Goal: Answer question/provide support: Share knowledge or assist other users

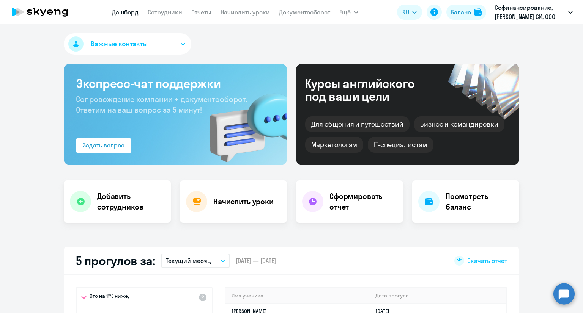
click at [161, 16] on app-menu-item-link "Сотрудники" at bounding box center [165, 12] width 35 height 9
click at [172, 12] on link "Сотрудники" at bounding box center [165, 12] width 35 height 8
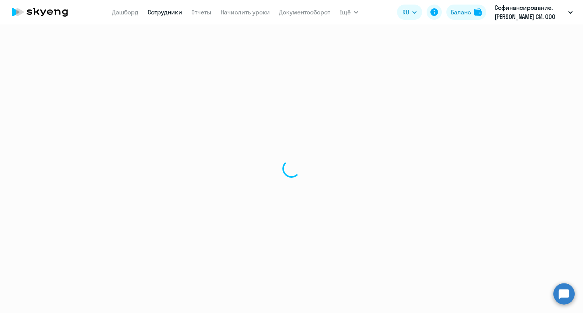
select select "30"
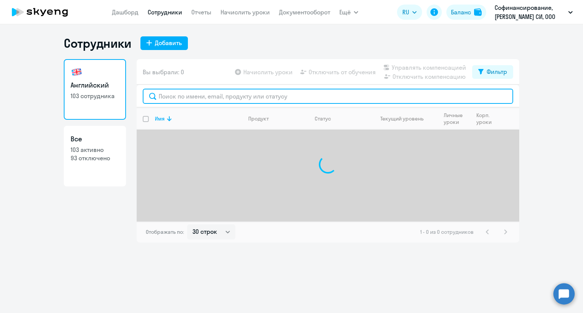
click at [184, 95] on input "text" at bounding box center [328, 96] width 370 height 15
type input "v"
type input "[PERSON_NAME]"
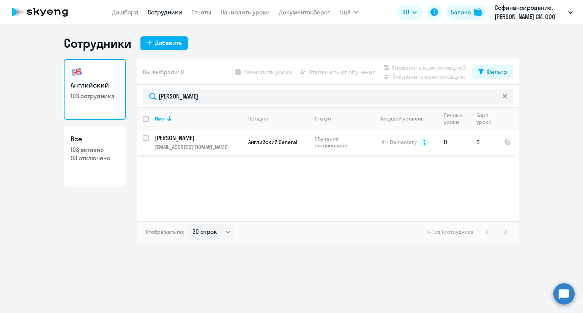
click at [204, 140] on p "[PERSON_NAME]" at bounding box center [198, 138] width 86 height 8
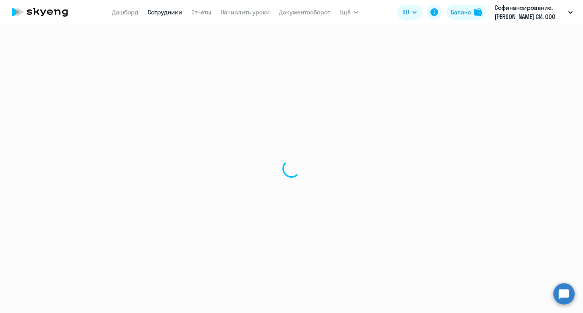
select select "english"
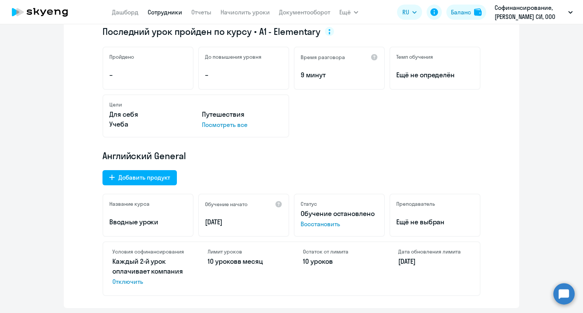
scroll to position [152, 0]
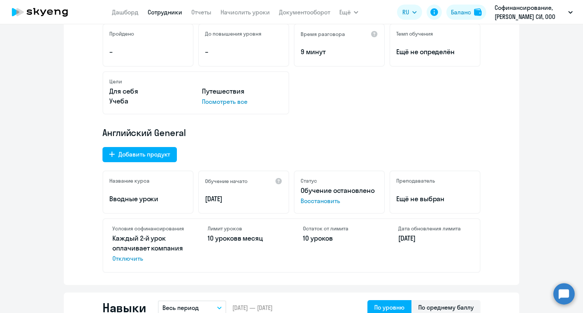
click at [569, 293] on circle at bounding box center [563, 293] width 21 height 21
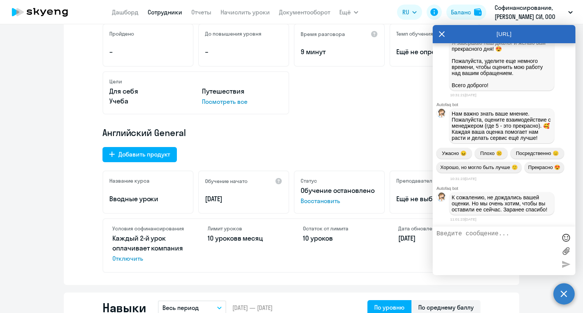
click at [496, 244] on textarea at bounding box center [496, 251] width 120 height 41
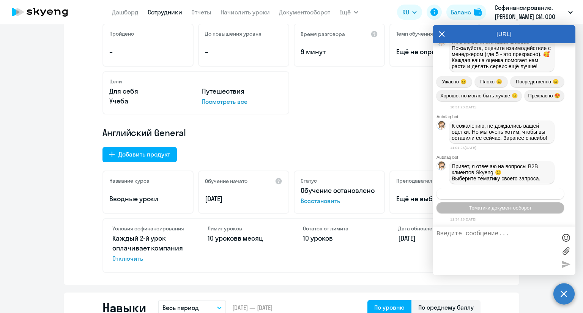
click at [501, 196] on span "Операционное сопровождение" at bounding box center [499, 194] width 71 height 6
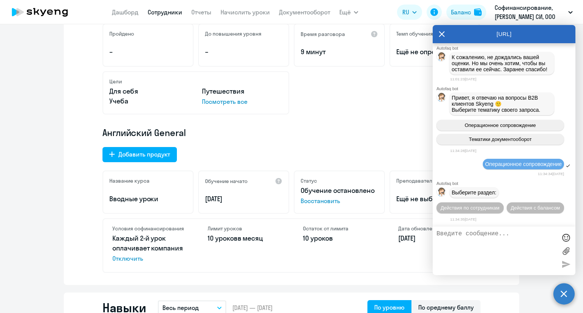
scroll to position [2525, 0]
click at [476, 208] on span "Действия по сотрудникам" at bounding box center [469, 208] width 59 height 6
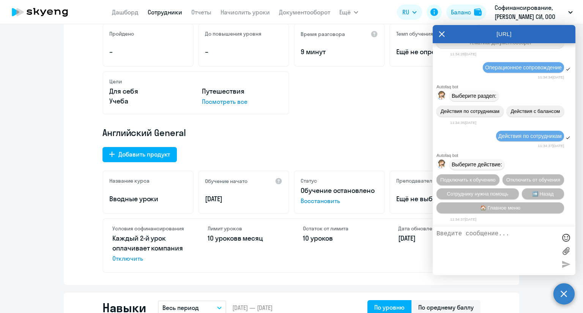
scroll to position [2638, 0]
click at [496, 239] on textarea at bounding box center [496, 251] width 120 height 41
type textarea "переведи на сотрудника"
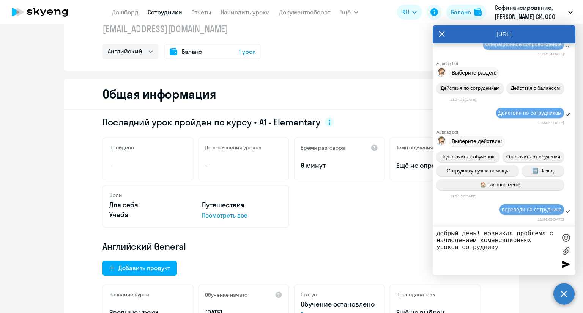
scroll to position [0, 0]
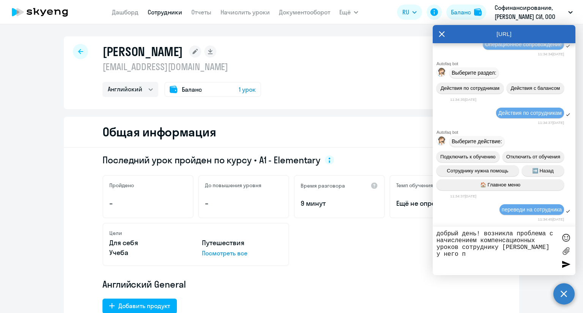
drag, startPoint x: 471, startPoint y: 264, endPoint x: 438, endPoint y: 261, distance: 33.5
click at [438, 261] on textarea "добрый день! возникла проблема с начислением компенсационных уроков сотруднику …" at bounding box center [496, 251] width 120 height 41
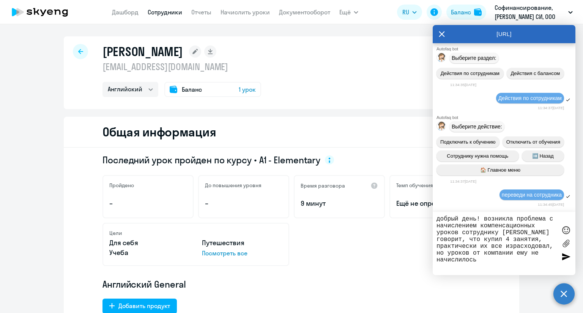
type textarea "добрый день! возникла проблема с начислением компенсационных уроков сотруднику …"
click at [563, 255] on div at bounding box center [565, 257] width 11 height 11
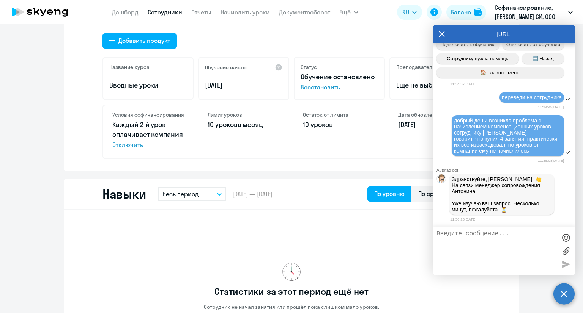
scroll to position [228, 0]
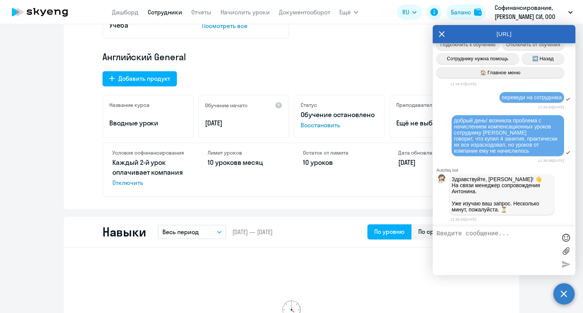
click at [445, 37] on div "[URL]" at bounding box center [504, 34] width 143 height 18
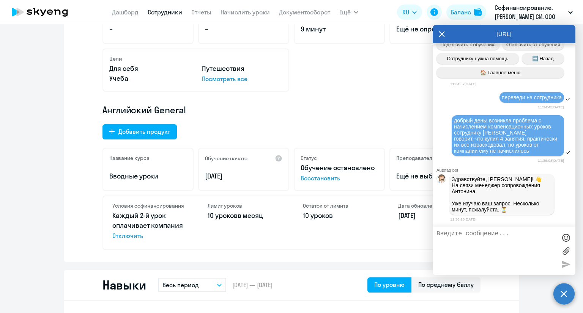
scroll to position [152, 0]
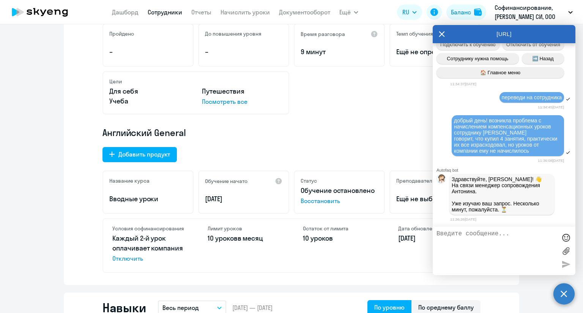
click at [440, 35] on icon at bounding box center [442, 34] width 6 height 18
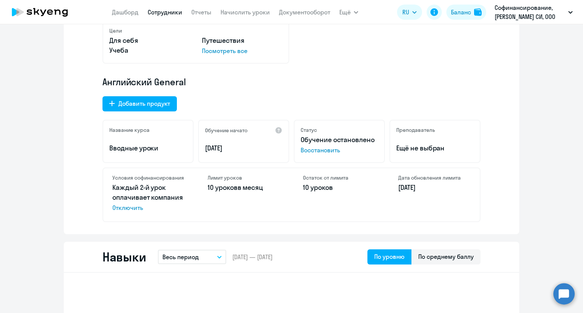
scroll to position [190, 0]
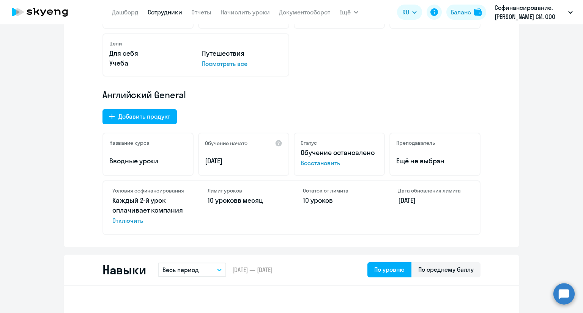
click at [570, 292] on circle at bounding box center [563, 293] width 21 height 21
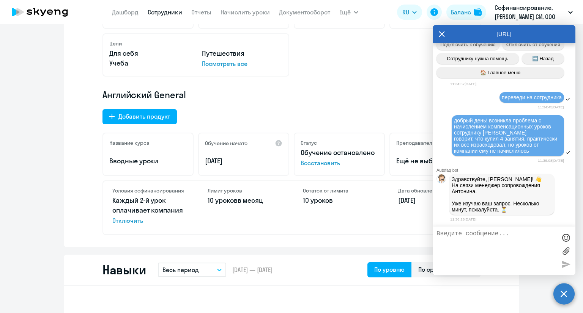
scroll to position [0, 0]
click at [440, 34] on icon at bounding box center [442, 34] width 6 height 18
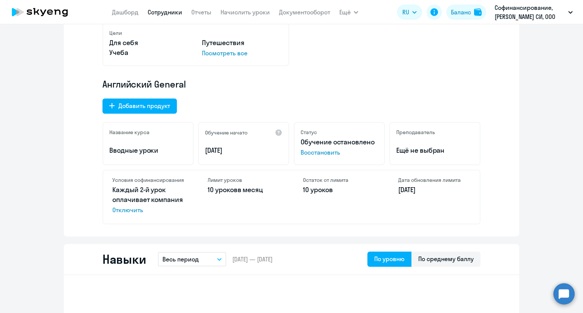
scroll to position [152, 0]
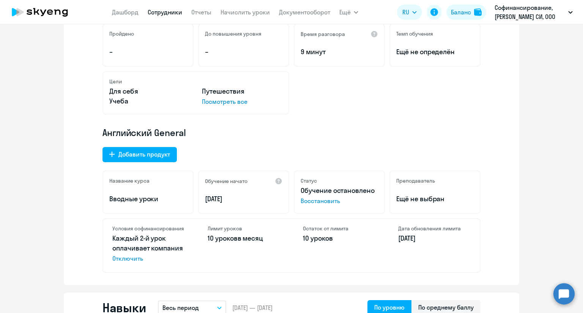
click at [559, 291] on circle at bounding box center [563, 293] width 21 height 21
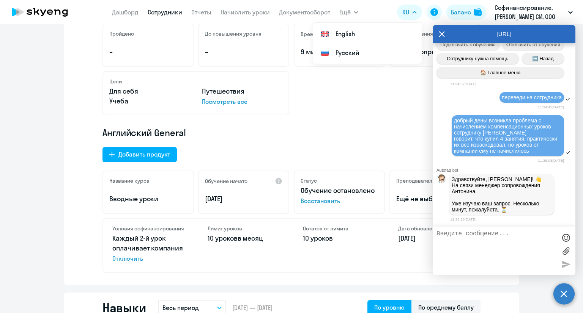
scroll to position [2780, 0]
click at [442, 35] on icon at bounding box center [442, 34] width 6 height 18
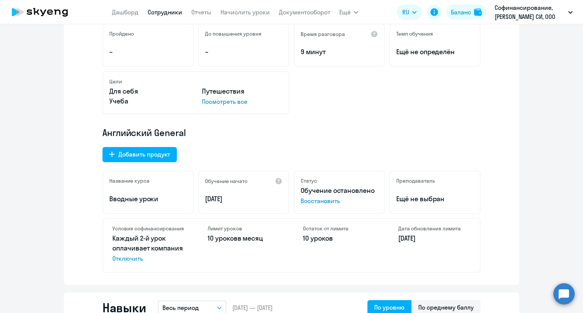
click at [567, 290] on circle at bounding box center [563, 293] width 21 height 21
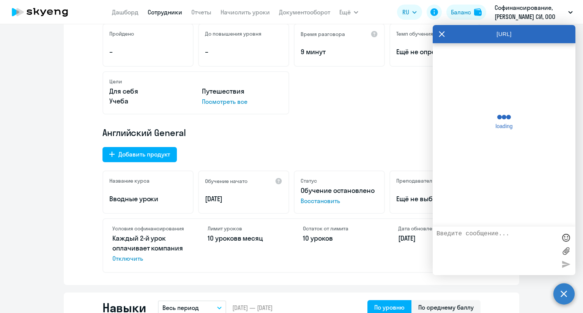
scroll to position [2777, 0]
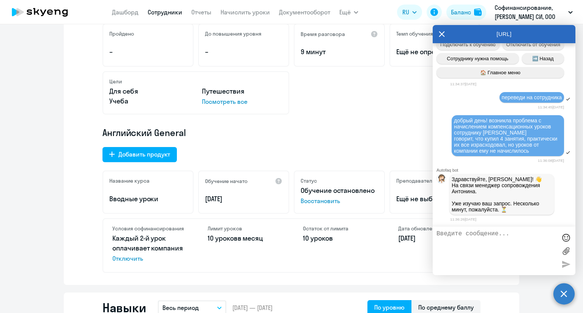
click at [321, 280] on div "Последний урок пройден по курсу • A1 - Elementary Пройдено – До повышения уровн…" at bounding box center [291, 140] width 455 height 289
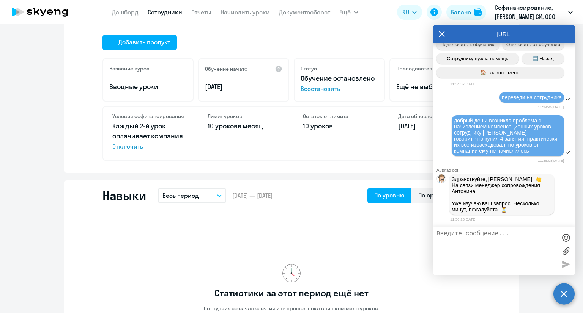
scroll to position [266, 0]
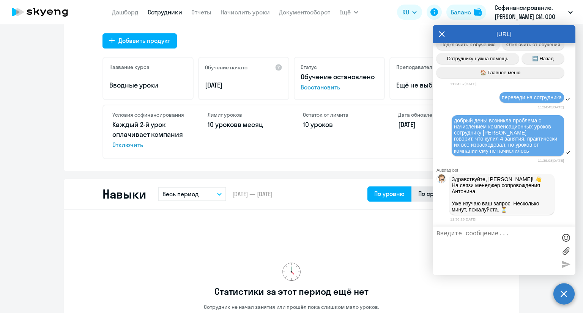
click at [418, 197] on div "По среднему баллу" at bounding box center [445, 193] width 55 height 9
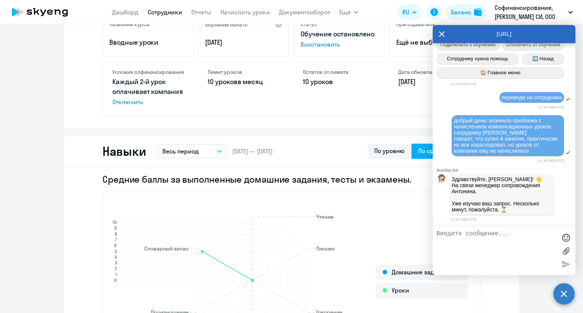
scroll to position [379, 0]
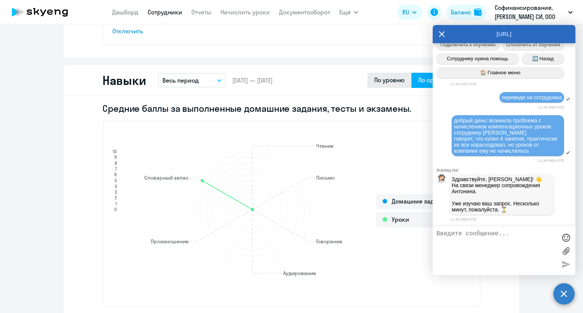
click at [387, 83] on div "По уровню" at bounding box center [389, 79] width 30 height 9
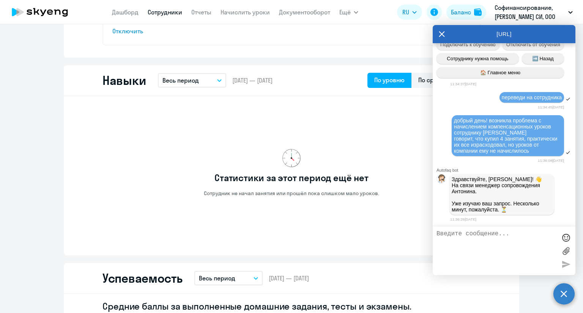
scroll to position [2780, 0]
click at [443, 34] on icon at bounding box center [442, 34] width 6 height 18
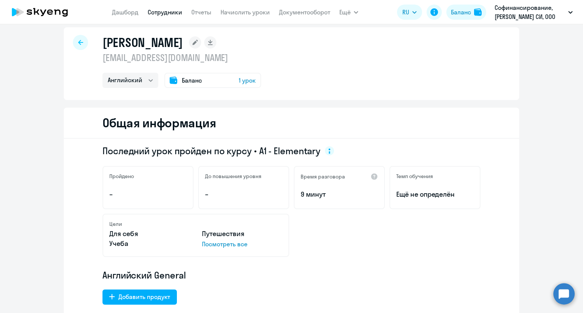
scroll to position [0, 0]
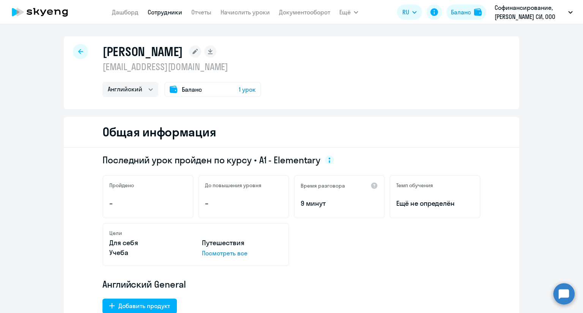
click at [568, 297] on circle at bounding box center [563, 293] width 21 height 21
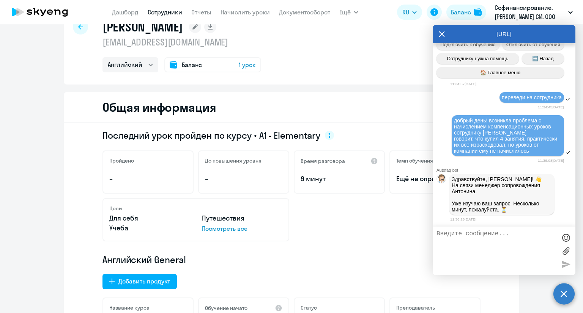
scroll to position [38, 0]
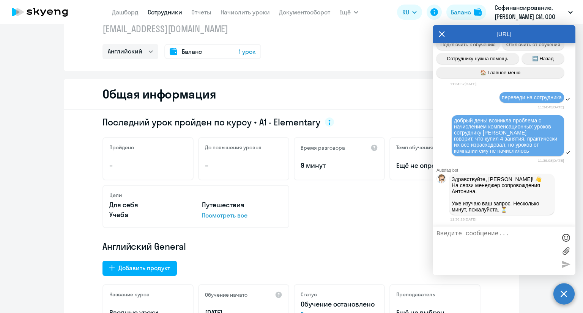
click at [389, 227] on div "Цели Для себя Путешествия Учеба Посмотреть все" at bounding box center [291, 206] width 378 height 43
click at [441, 33] on icon at bounding box center [442, 34] width 6 height 6
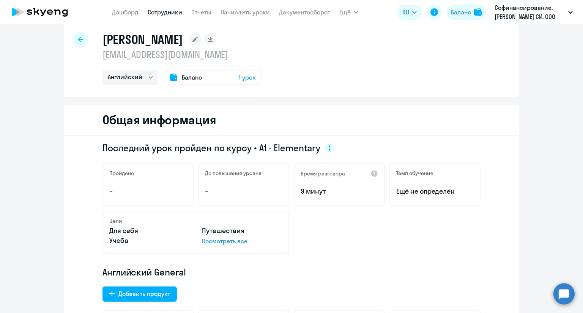
scroll to position [0, 0]
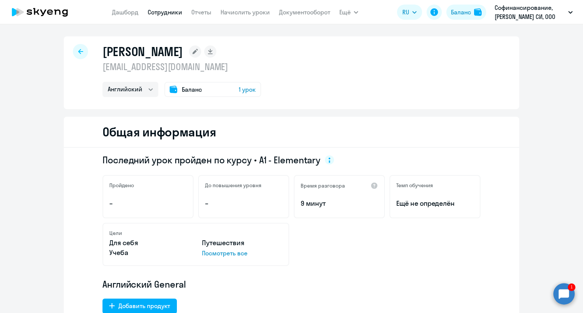
click at [564, 296] on circle at bounding box center [563, 293] width 21 height 21
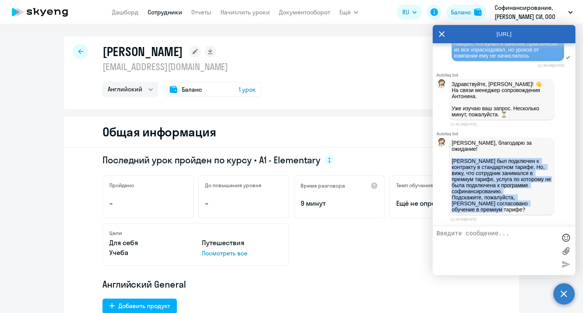
drag, startPoint x: 480, startPoint y: 213, endPoint x: 449, endPoint y: 161, distance: 60.3
click at [449, 161] on div "[PERSON_NAME], благодарю за ожидание! [PERSON_NAME] был подключен к контракту в…" at bounding box center [501, 176] width 105 height 77
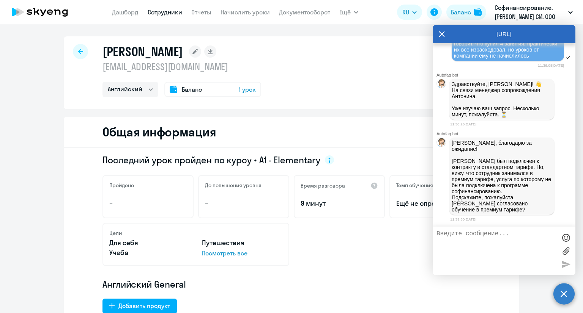
click at [419, 163] on div "Последний урок пройден по курсу • A1 - Elementary" at bounding box center [291, 160] width 378 height 12
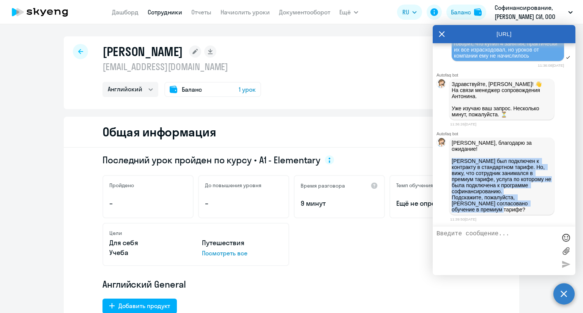
drag, startPoint x: 449, startPoint y: 159, endPoint x: 487, endPoint y: 217, distance: 69.7
click at [487, 215] on div "[PERSON_NAME], благодарю за ожидание! [PERSON_NAME] был подключен к контракту в…" at bounding box center [501, 176] width 105 height 77
drag, startPoint x: 485, startPoint y: 215, endPoint x: 441, endPoint y: 163, distance: 68.6
click at [441, 163] on div "[PERSON_NAME], благодарю за ожидание! [PERSON_NAME] был подключен к контракту в…" at bounding box center [504, 176] width 143 height 80
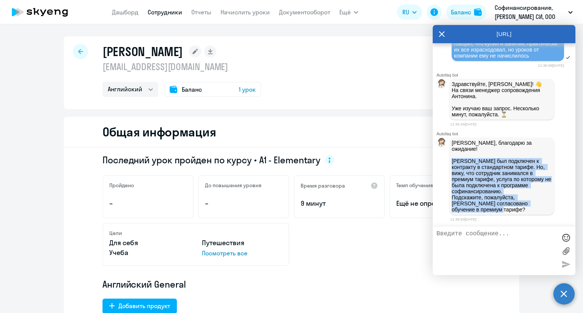
click at [440, 172] on div "[PERSON_NAME], благодарю за ожидание! [PERSON_NAME] был подключен к контракту в…" at bounding box center [504, 176] width 143 height 80
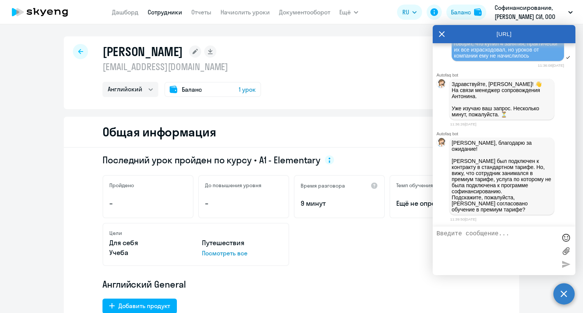
scroll to position [2873, 0]
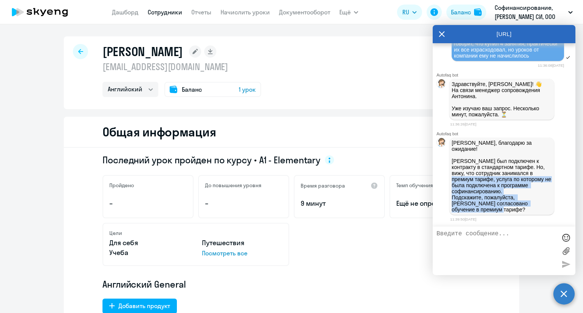
drag, startPoint x: 478, startPoint y: 211, endPoint x: 450, endPoint y: 175, distance: 46.3
click at [450, 175] on div "[PERSON_NAME], благодарю за ожидание! [PERSON_NAME] был подключен к контракту в…" at bounding box center [501, 176] width 105 height 77
click at [458, 175] on p "[PERSON_NAME], благодарю за ожидание! [PERSON_NAME] был подключен к контракту в…" at bounding box center [501, 176] width 100 height 73
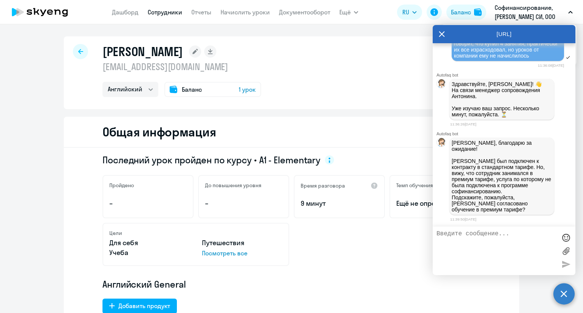
click at [469, 237] on textarea at bounding box center [496, 251] width 120 height 41
click at [442, 32] on icon at bounding box center [442, 34] width 6 height 18
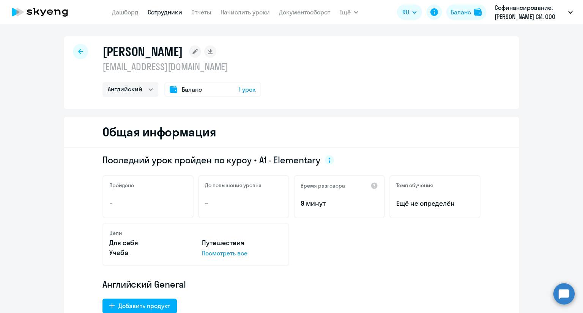
click at [566, 295] on circle at bounding box center [563, 293] width 21 height 21
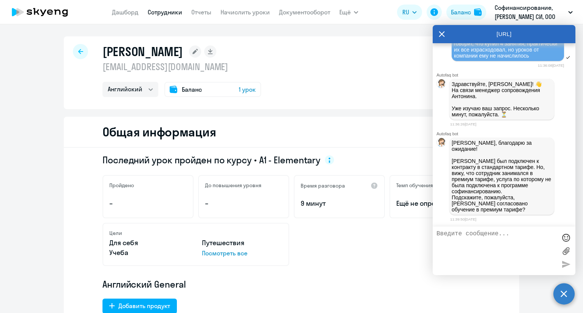
scroll to position [0, 0]
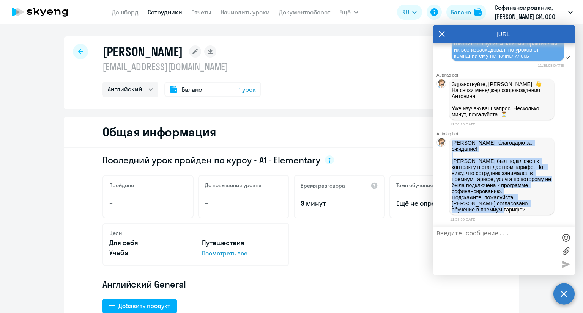
drag, startPoint x: 481, startPoint y: 213, endPoint x: 450, endPoint y: 147, distance: 73.0
click at [450, 147] on div "[PERSON_NAME], благодарю за ожидание! [PERSON_NAME] был подключен к контракту в…" at bounding box center [501, 176] width 105 height 77
click at [473, 166] on p "[PERSON_NAME], благодарю за ожидание! [PERSON_NAME] был подключен к контракту в…" at bounding box center [501, 176] width 100 height 73
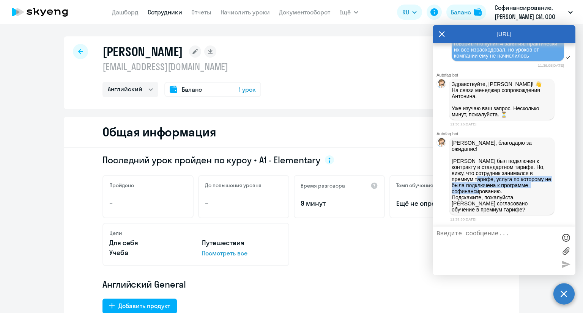
drag, startPoint x: 506, startPoint y: 194, endPoint x: 474, endPoint y: 178, distance: 35.6
click at [474, 178] on p "[PERSON_NAME], благодарю за ожидание! [PERSON_NAME] был подключен к контракту в…" at bounding box center [501, 176] width 100 height 73
click at [501, 208] on p "[PERSON_NAME], благодарю за ожидание! [PERSON_NAME] был подключен к контракту в…" at bounding box center [501, 176] width 100 height 73
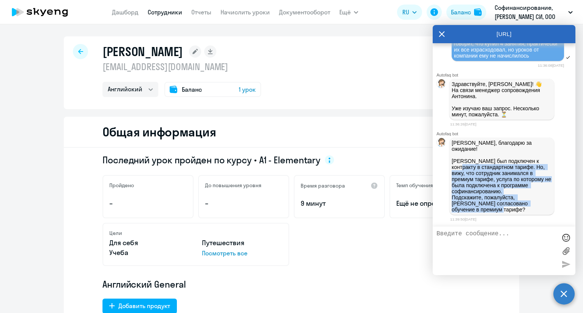
drag, startPoint x: 482, startPoint y: 213, endPoint x: 451, endPoint y: 170, distance: 52.5
click at [451, 170] on p "[PERSON_NAME], благодарю за ожидание! [PERSON_NAME] был подключен к контракту в…" at bounding box center [501, 176] width 100 height 73
click at [457, 176] on p "[PERSON_NAME], благодарю за ожидание! [PERSON_NAME] был подключен к контракту в…" at bounding box center [501, 176] width 100 height 73
drag, startPoint x: 451, startPoint y: 160, endPoint x: 492, endPoint y: 190, distance: 50.0
click at [512, 213] on p "[PERSON_NAME], благодарю за ожидание! [PERSON_NAME] был подключен к контракту в…" at bounding box center [501, 176] width 100 height 73
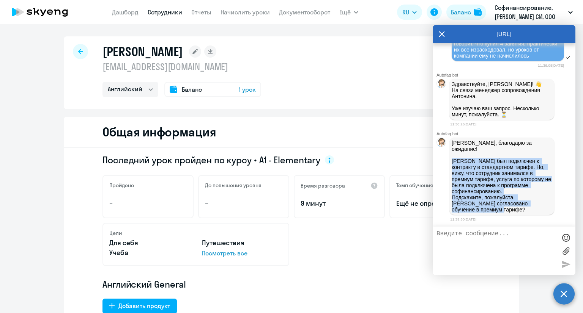
click at [492, 190] on p "[PERSON_NAME], благодарю за ожидание! [PERSON_NAME] был подключен к контракту в…" at bounding box center [501, 176] width 100 height 73
drag, startPoint x: 474, startPoint y: 214, endPoint x: 450, endPoint y: 148, distance: 70.2
click at [450, 148] on div "[PERSON_NAME], благодарю за ожидание! [PERSON_NAME] был подключен к контракту в…" at bounding box center [501, 176] width 105 height 77
click at [466, 170] on p "[PERSON_NAME], благодарю за ожидание! [PERSON_NAME] был подключен к контракту в…" at bounding box center [501, 176] width 100 height 73
drag, startPoint x: 508, startPoint y: 194, endPoint x: 455, endPoint y: 157, distance: 64.1
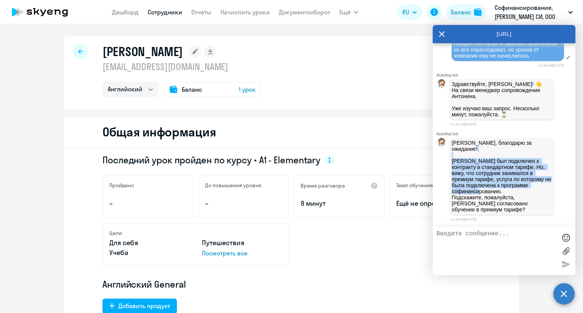
click at [455, 157] on p "[PERSON_NAME], благодарю за ожидание! [PERSON_NAME] был подключен к контракту в…" at bounding box center [501, 176] width 100 height 73
click at [465, 172] on p "[PERSON_NAME], благодарю за ожидание! [PERSON_NAME] был подключен к контракту в…" at bounding box center [501, 176] width 100 height 73
drag, startPoint x: 481, startPoint y: 179, endPoint x: 507, endPoint y: 192, distance: 29.4
click at [507, 192] on p "[PERSON_NAME], благодарю за ожидание! [PERSON_NAME] был подключен к контракту в…" at bounding box center [501, 176] width 100 height 73
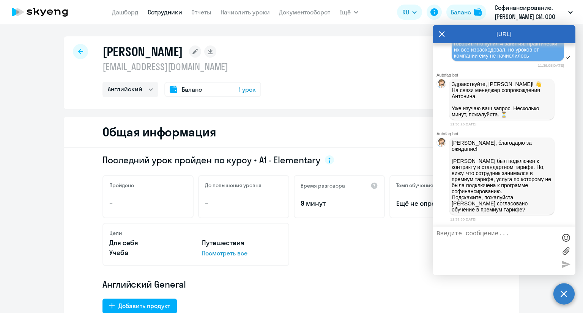
click at [477, 182] on p "[PERSON_NAME], благодарю за ожидание! [PERSON_NAME] был подключен к контракту в…" at bounding box center [501, 176] width 100 height 73
drag, startPoint x: 473, startPoint y: 180, endPoint x: 508, endPoint y: 195, distance: 38.4
click at [508, 195] on p "[PERSON_NAME], благодарю за ожидание! [PERSON_NAME] был подключен к контракту в…" at bounding box center [501, 176] width 100 height 73
click at [464, 242] on textarea at bounding box center [496, 251] width 120 height 41
type textarea "спасибо за информацию, разберемся с сотрудником"
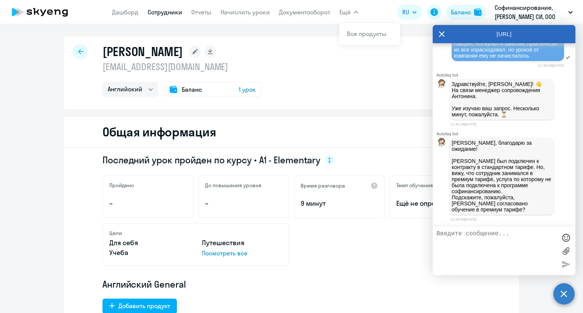
scroll to position [2903, 0]
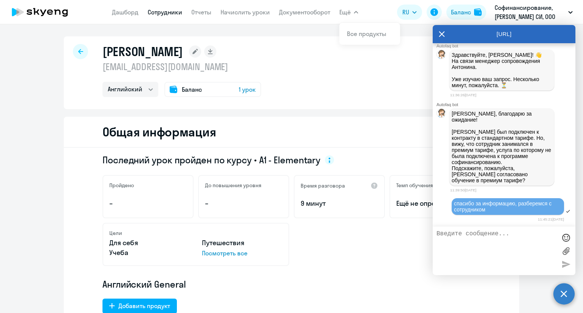
click at [442, 30] on icon at bounding box center [442, 34] width 6 height 18
